Goal: Transaction & Acquisition: Purchase product/service

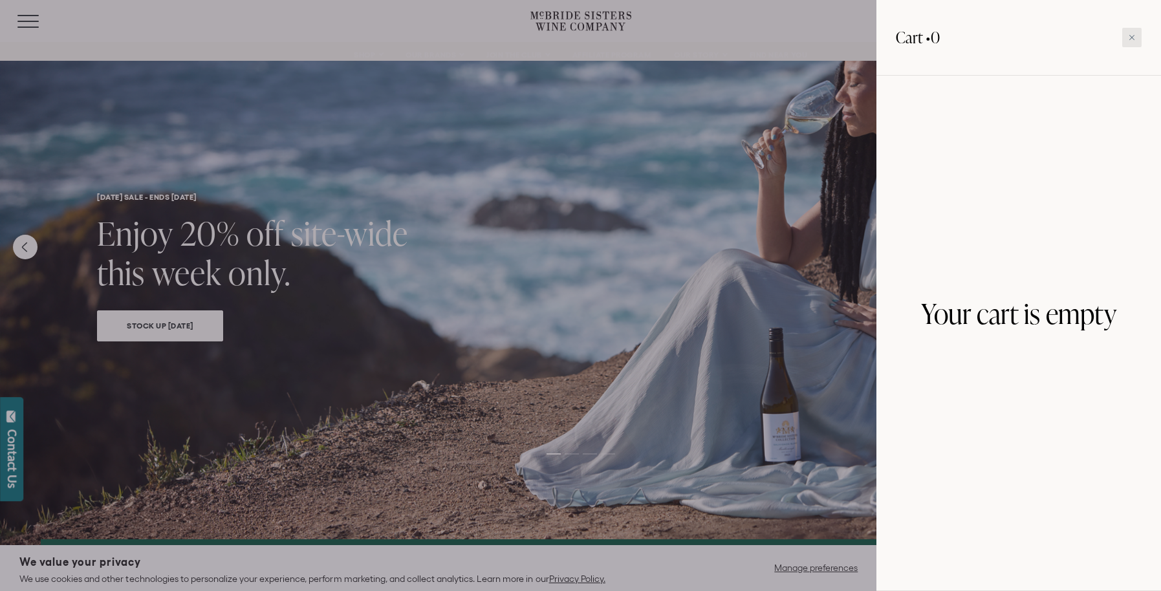
click at [1130, 35] on icon at bounding box center [1131, 37] width 6 height 6
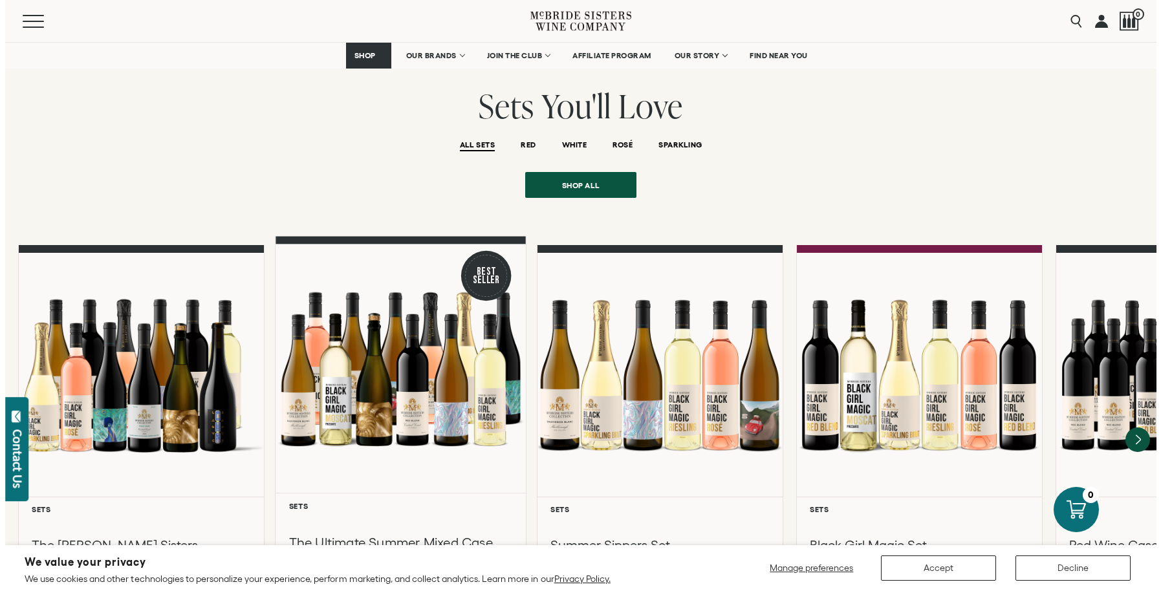
scroll to position [1274, 0]
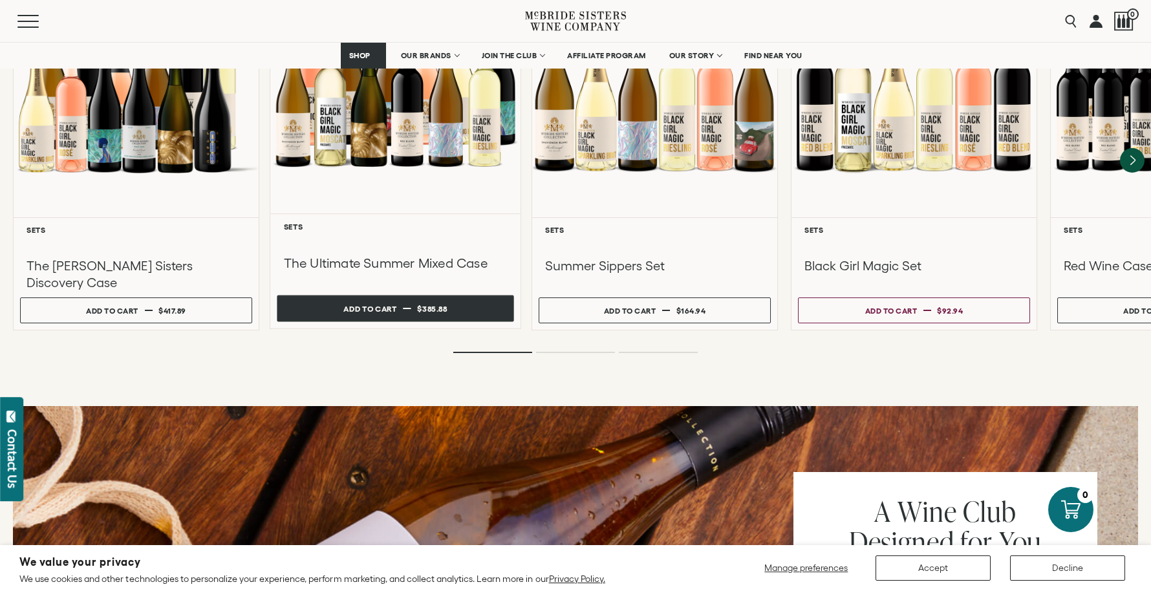
click at [383, 299] on div "Add to cart" at bounding box center [369, 308] width 53 height 19
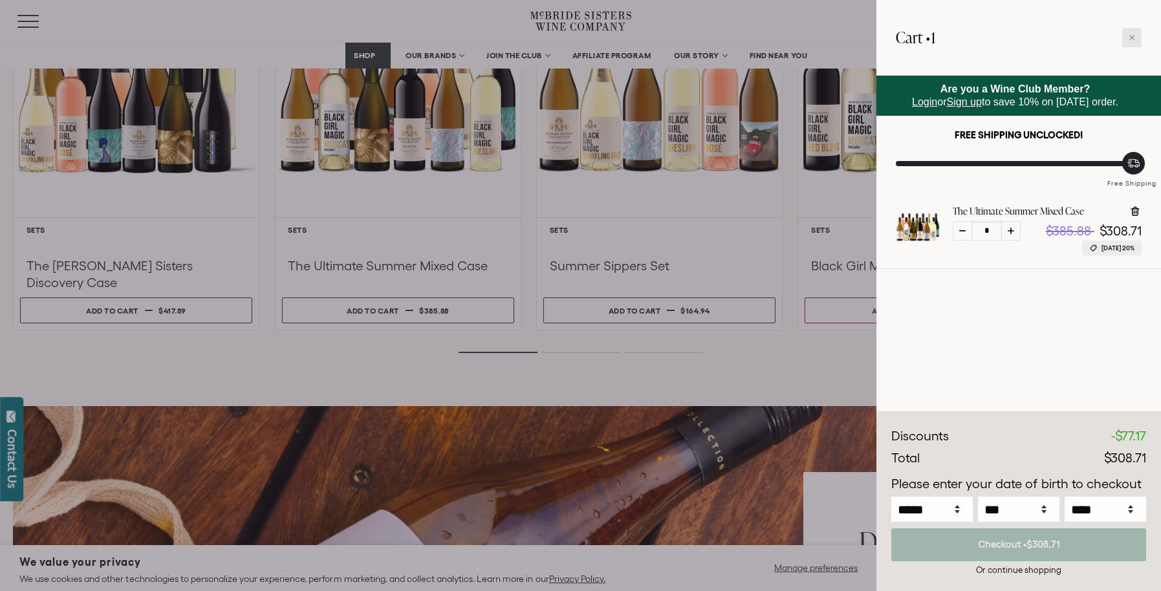
click at [1134, 33] on div at bounding box center [1131, 37] width 19 height 19
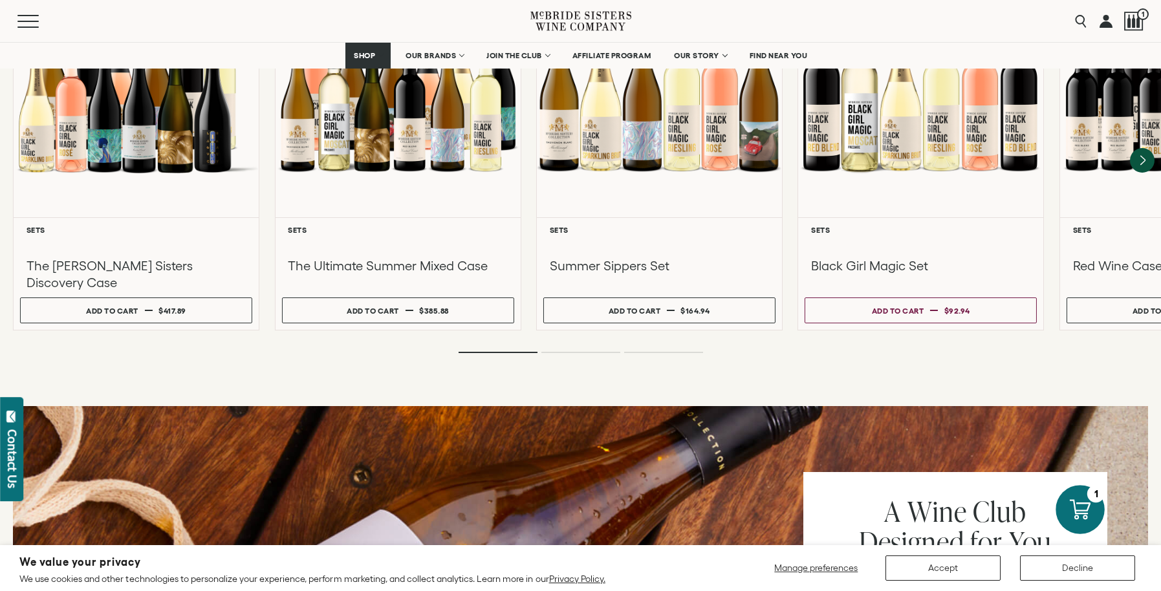
click at [1077, 520] on div at bounding box center [1079, 509] width 49 height 49
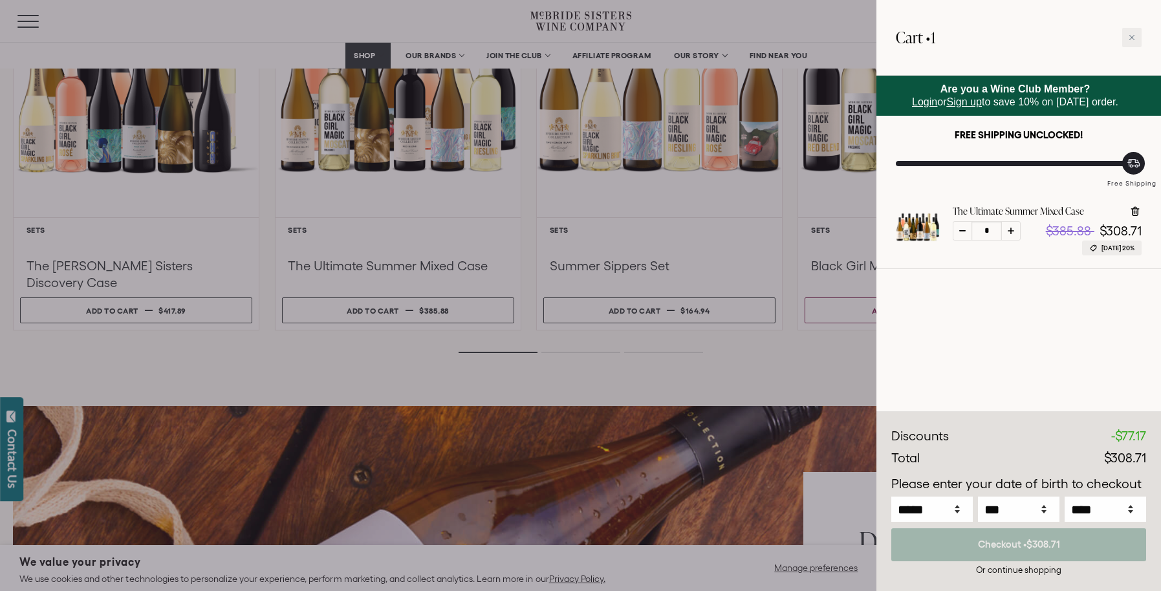
click at [1134, 211] on icon at bounding box center [1133, 212] width 1 height 4
type input "*"
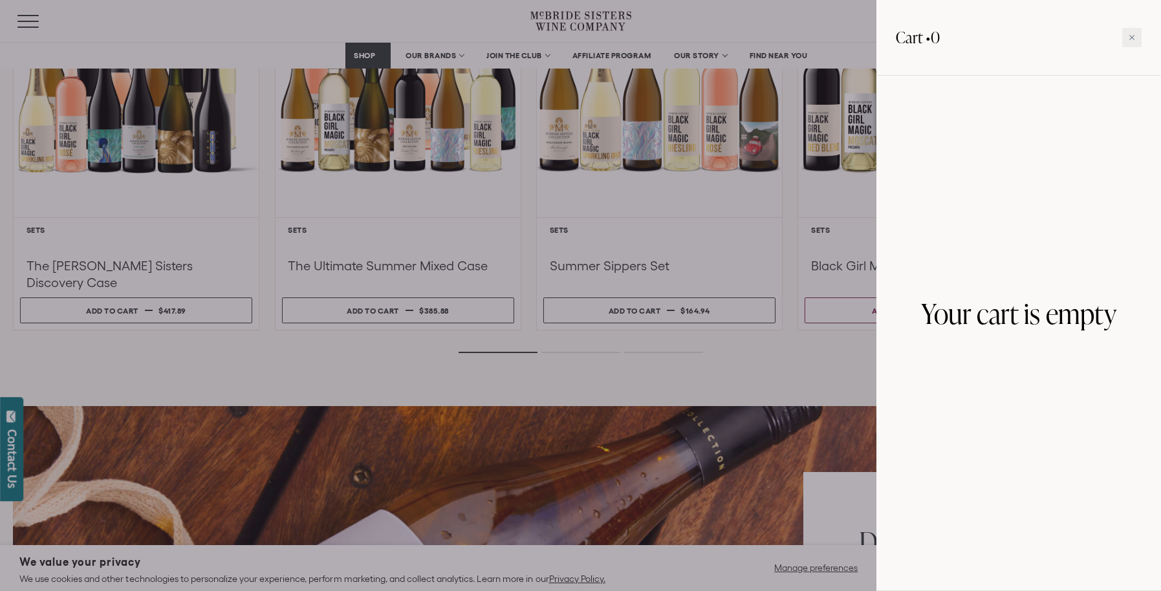
click at [766, 374] on div at bounding box center [580, 295] width 1161 height 591
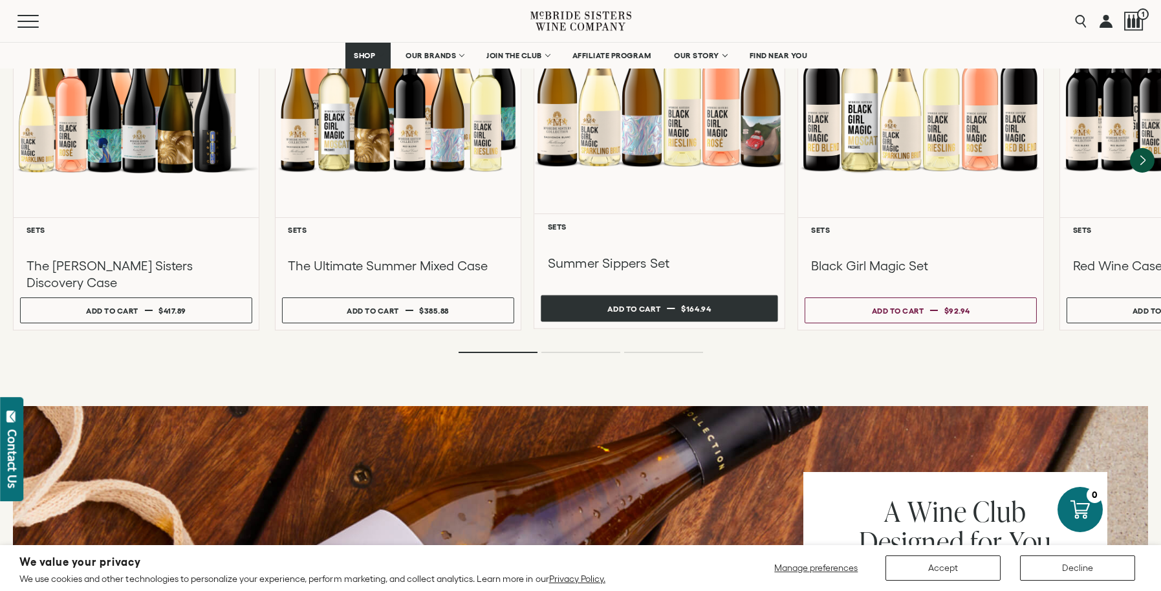
click at [681, 305] on span "$164.94" at bounding box center [696, 309] width 30 height 8
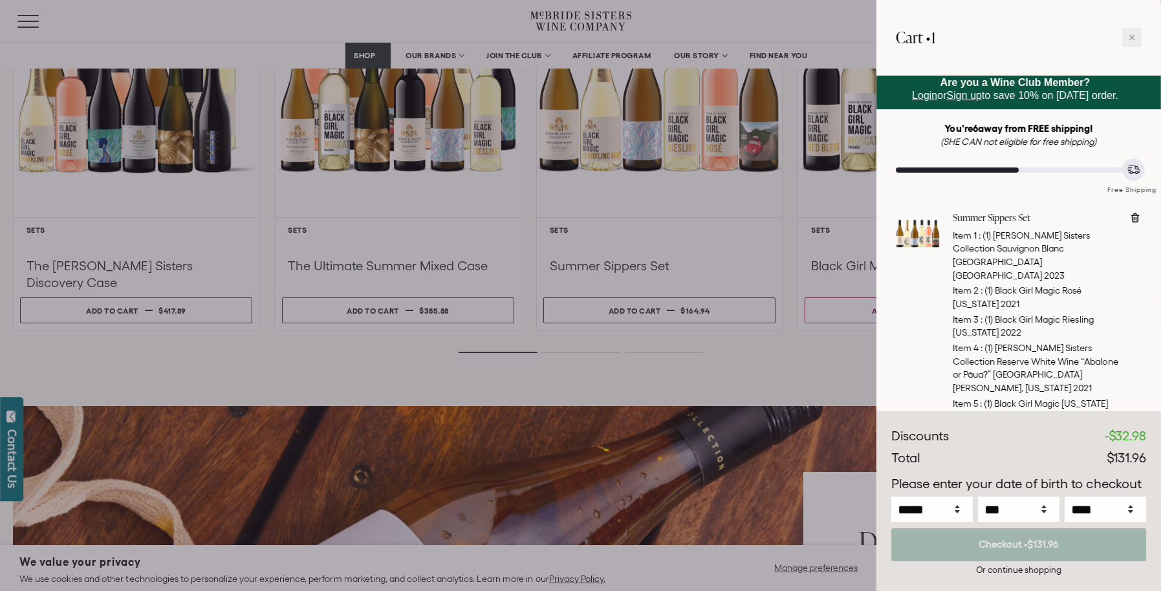
scroll to position [0, 0]
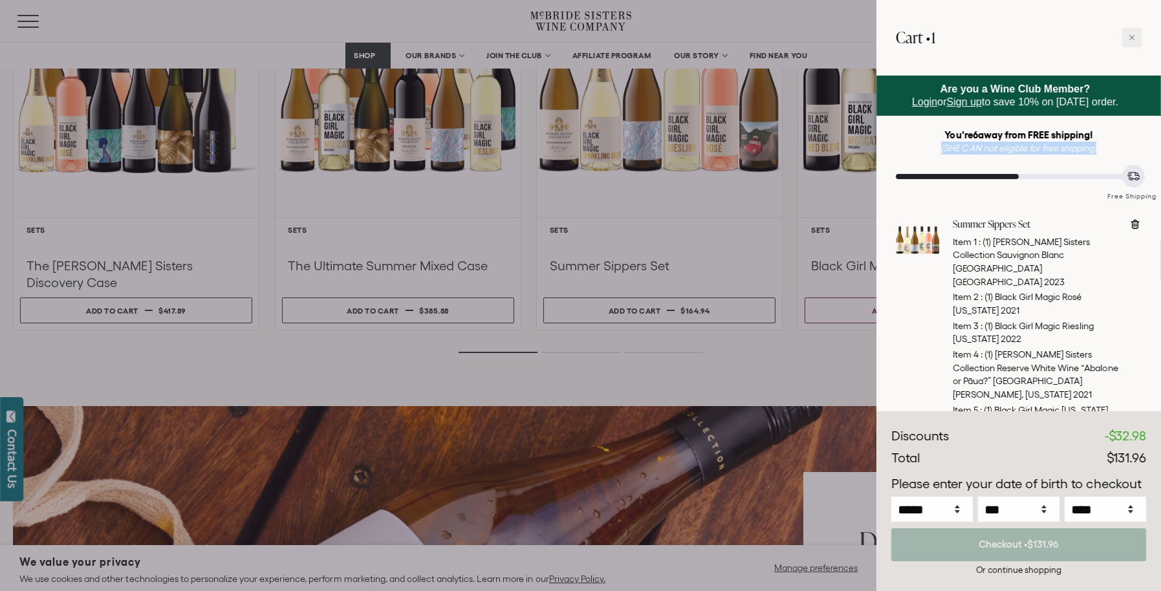
drag, startPoint x: 1104, startPoint y: 145, endPoint x: 919, endPoint y: 147, distance: 184.3
click at [919, 147] on div "You're 6 away from FREE shipping! (SHE CAN not eligible for free shipping)" at bounding box center [1018, 142] width 246 height 26
copy em "(SHE CAN not eligible for free shipping)"
